Goal: Task Accomplishment & Management: Manage account settings

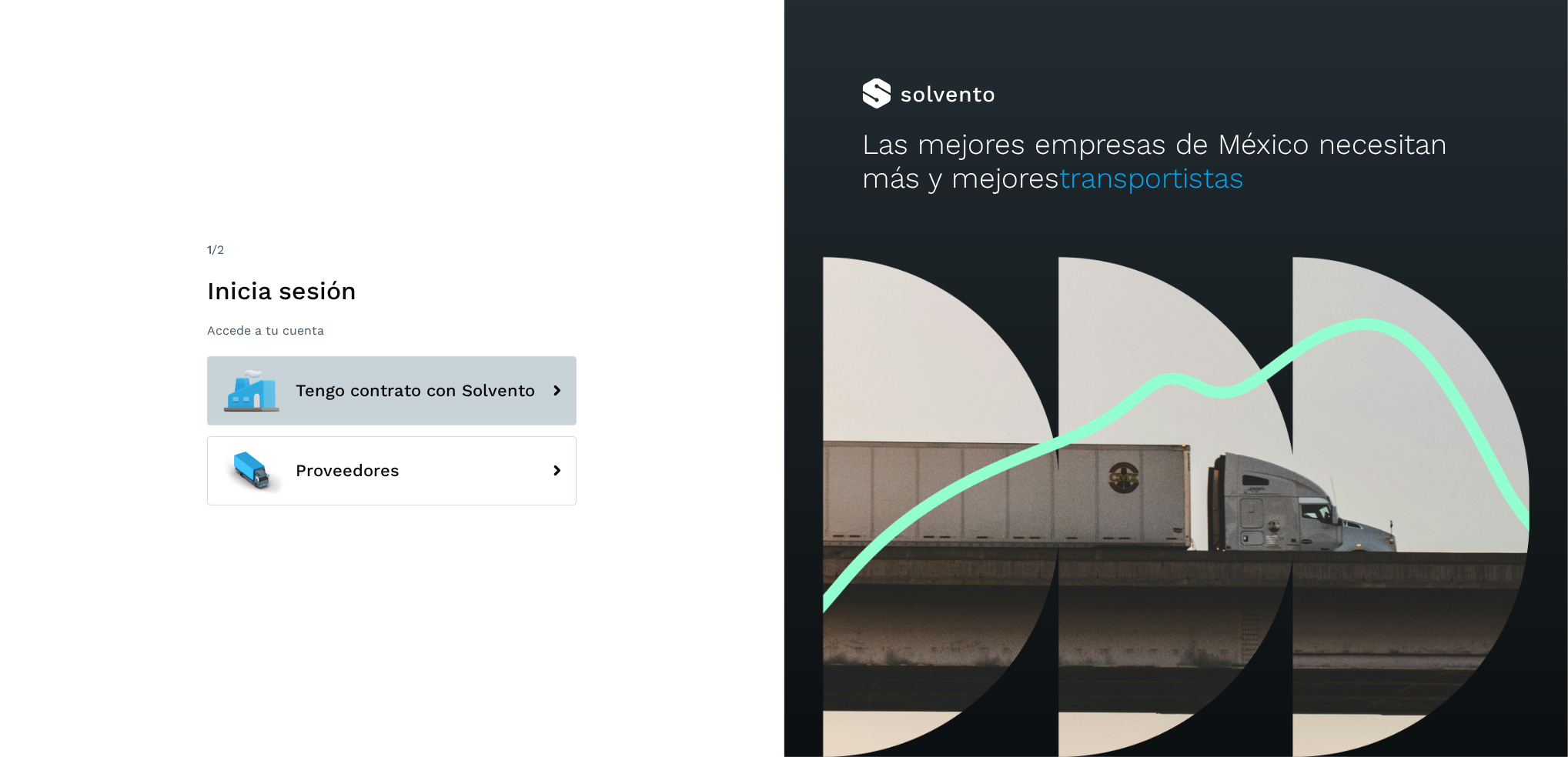
click at [483, 368] on button "Tengo contrato con Solvento" at bounding box center [391, 391] width 369 height 69
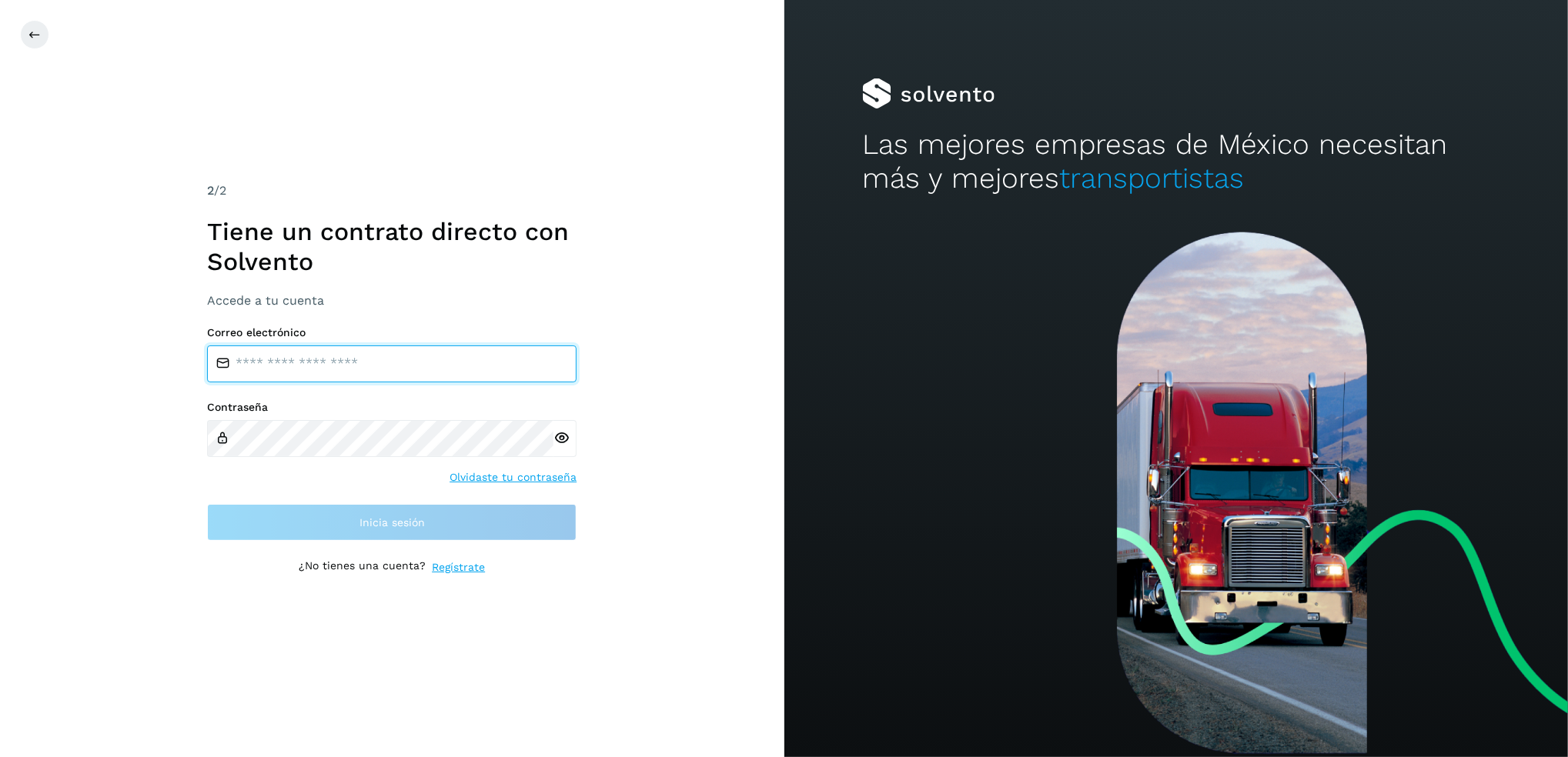
type input "**********"
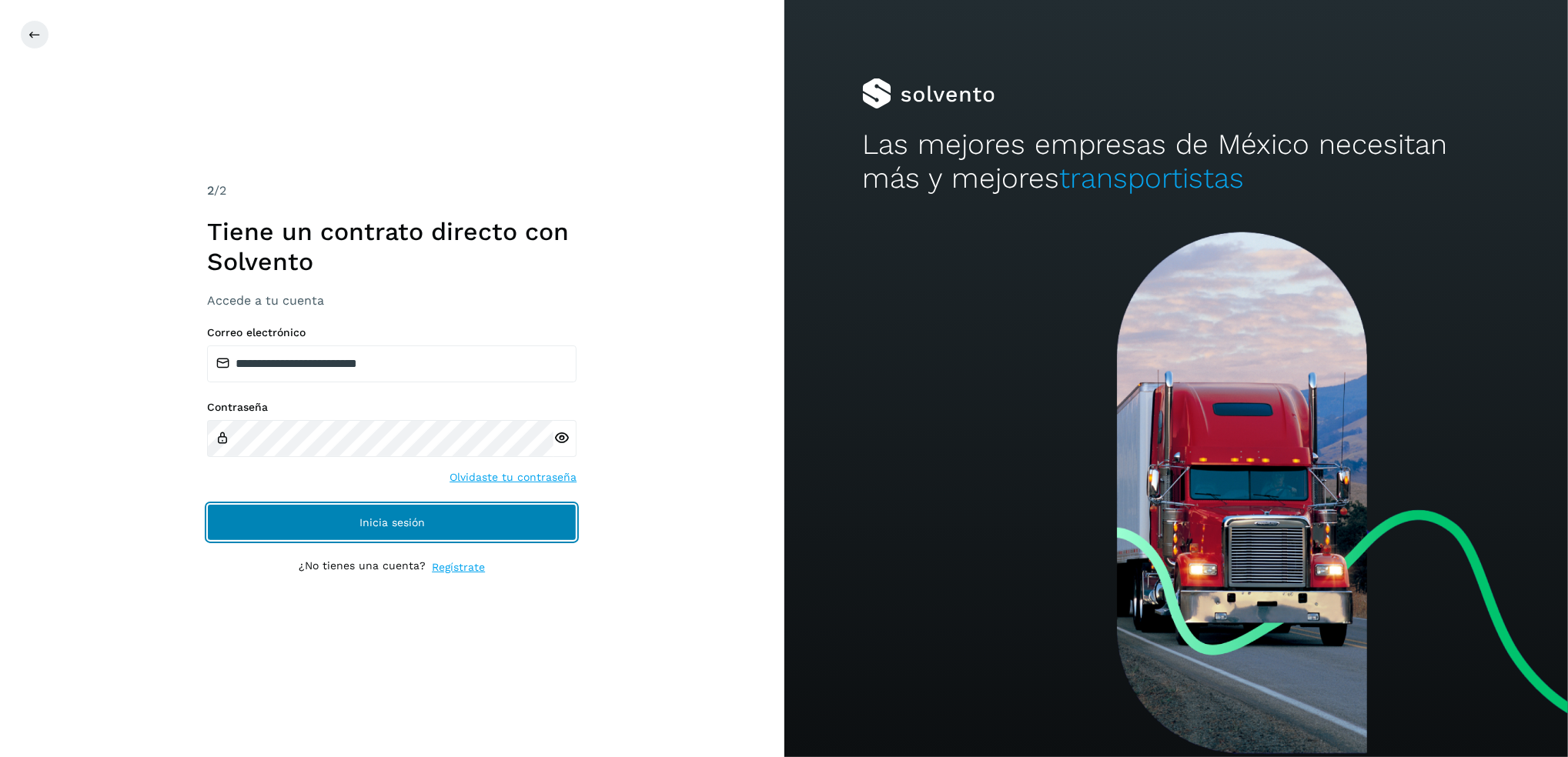
click at [465, 526] on button "Inicia sesión" at bounding box center [391, 522] width 369 height 37
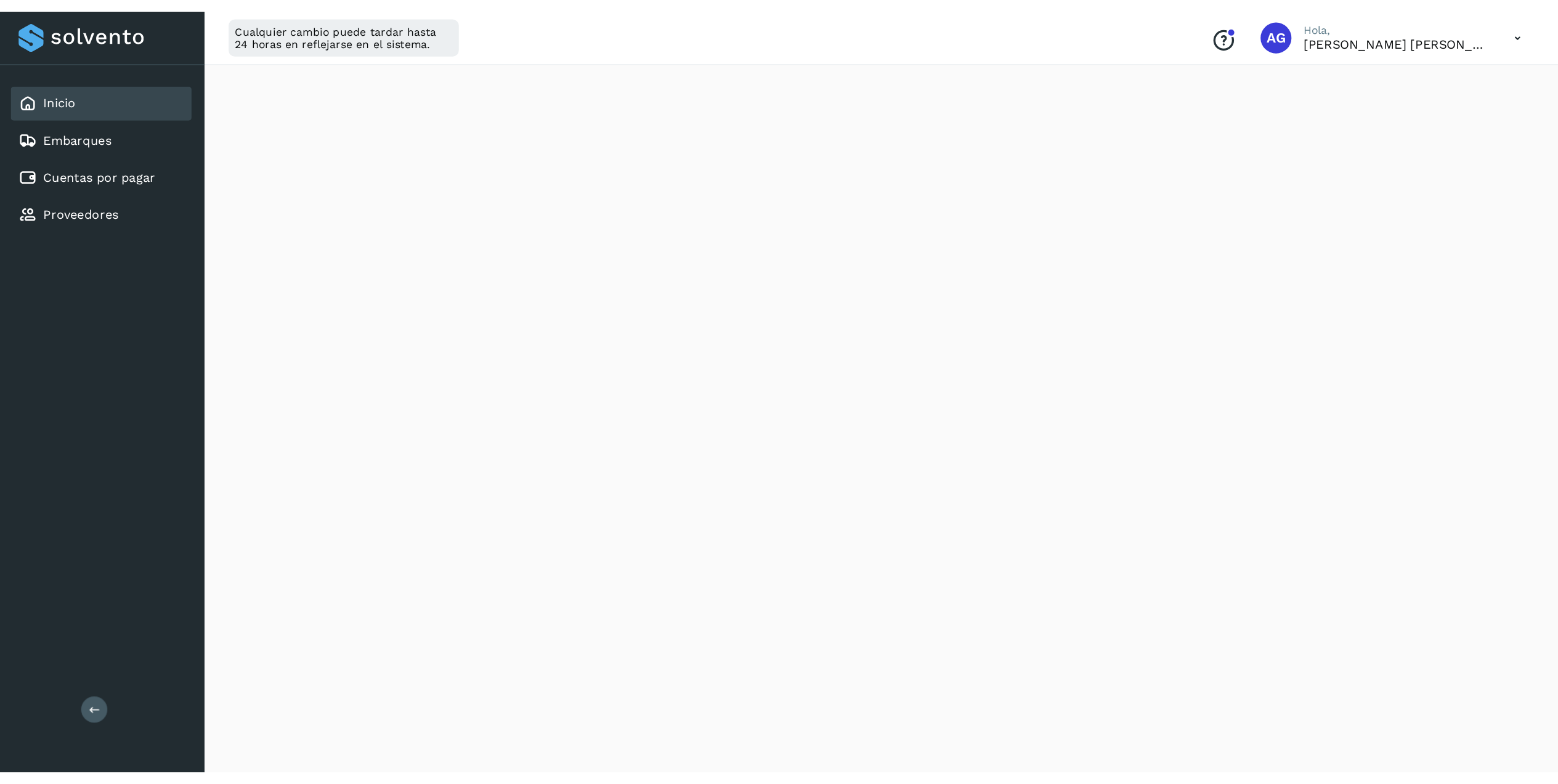
scroll to position [82, 0]
